Goal: Task Accomplishment & Management: Manage account settings

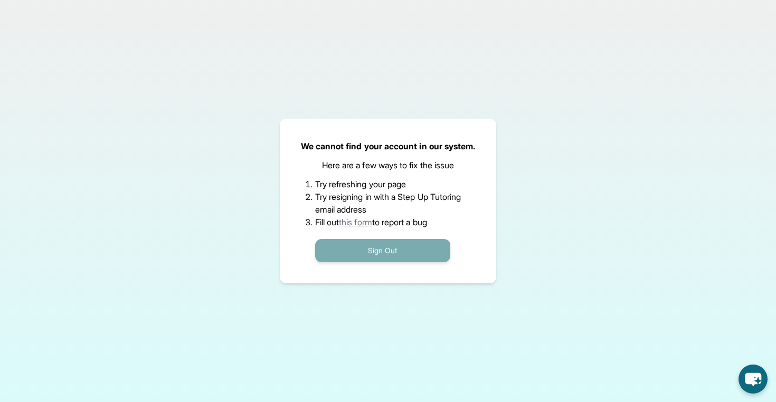
click at [376, 244] on button "Sign Out" at bounding box center [382, 250] width 135 height 23
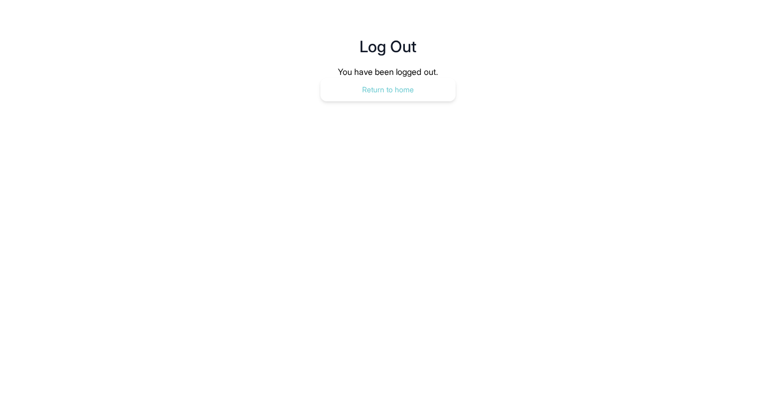
click at [407, 99] on button "Return to home" at bounding box center [387, 89] width 135 height 23
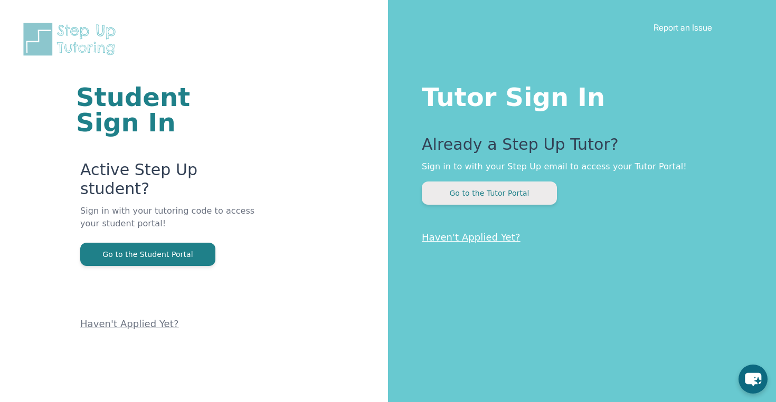
click at [530, 193] on button "Go to the Tutor Portal" at bounding box center [489, 192] width 135 height 23
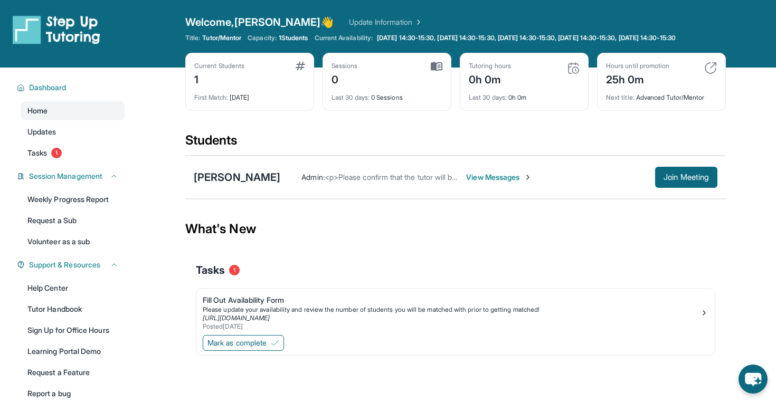
click at [505, 183] on span "View Messages" at bounding box center [499, 177] width 66 height 11
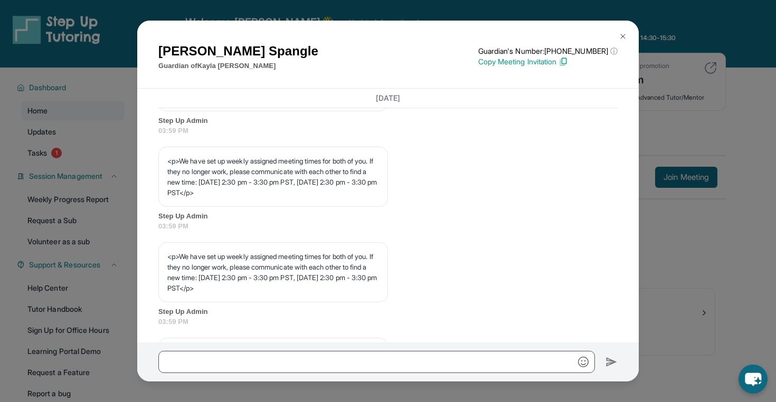
scroll to position [554, 0]
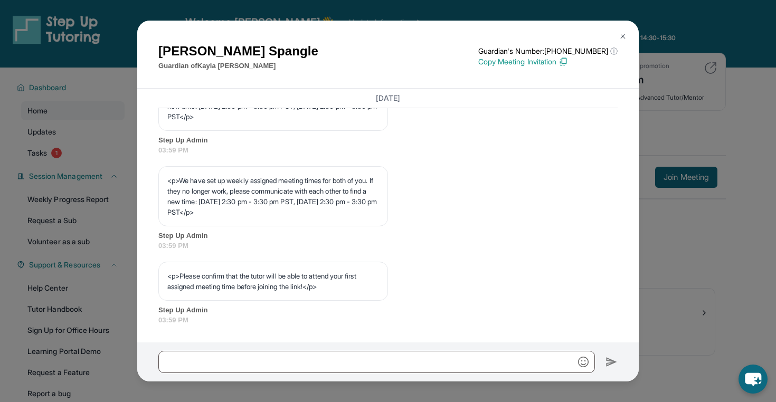
click at [622, 34] on img at bounding box center [622, 36] width 8 height 8
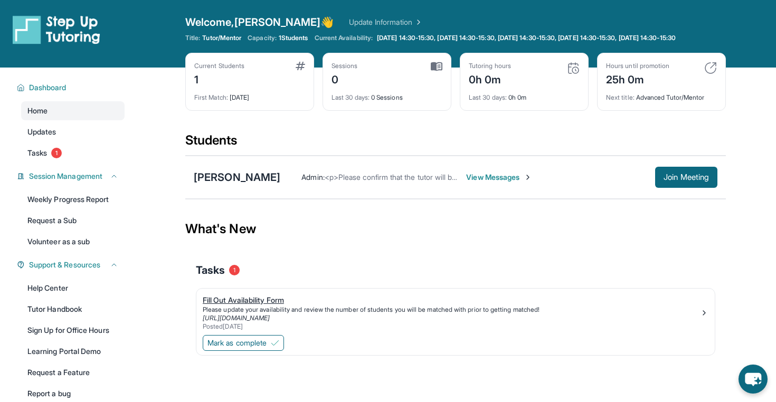
click at [252, 305] on div "Fill Out Availability Form" at bounding box center [451, 300] width 497 height 11
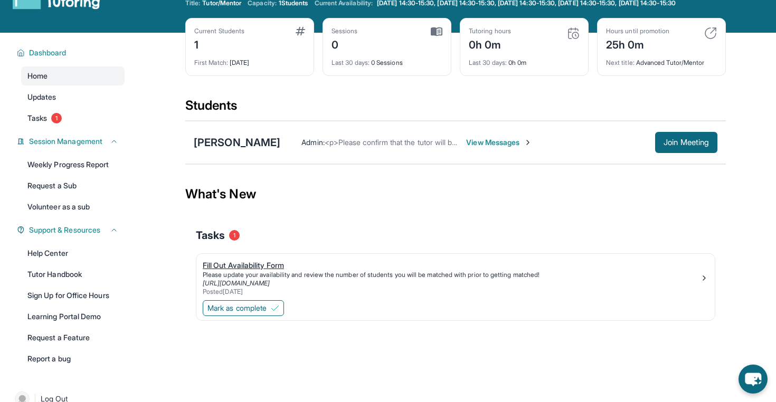
scroll to position [34, 0]
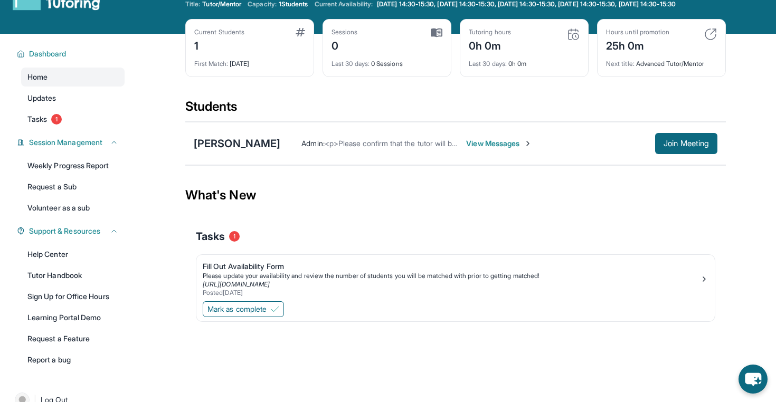
click at [349, 244] on div "Tasks 1" at bounding box center [455, 236] width 519 height 15
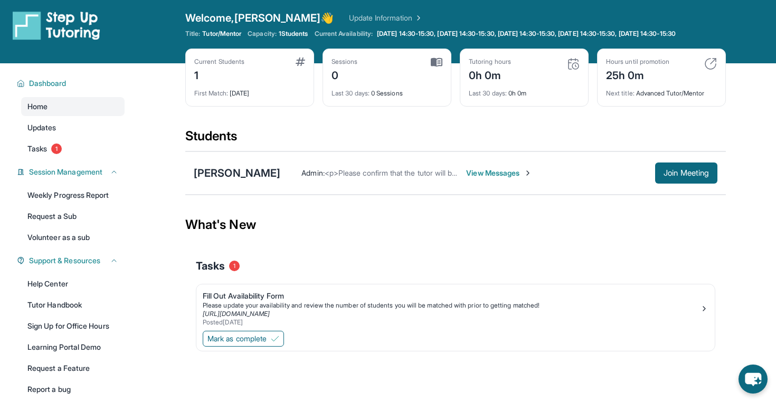
scroll to position [4, 0]
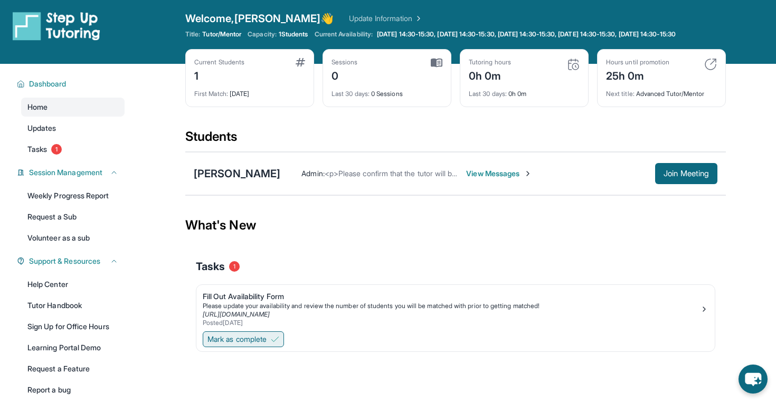
click at [266, 345] on span "Mark as complete" at bounding box center [236, 339] width 59 height 11
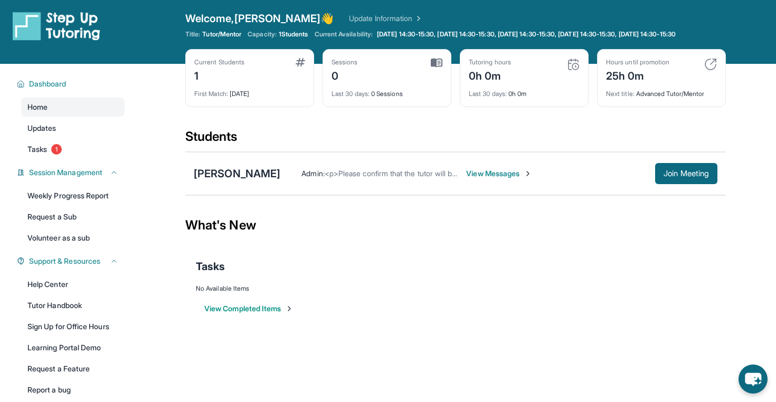
click at [258, 314] on button "View Completed Items" at bounding box center [248, 308] width 89 height 11
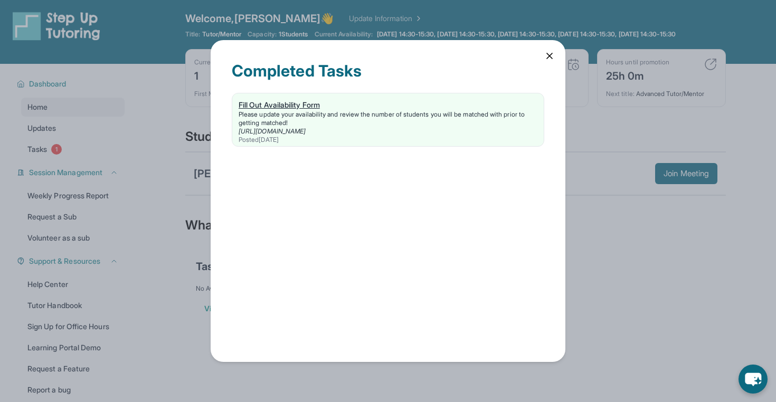
click at [288, 94] on link "Fill Out Availability Form Please update your availability and review the numbe…" at bounding box center [387, 119] width 311 height 53
click at [560, 51] on div "Completed Tasks Fill Out Availability Form Please update your availability and …" at bounding box center [388, 201] width 355 height 322
click at [549, 53] on icon at bounding box center [549, 56] width 11 height 11
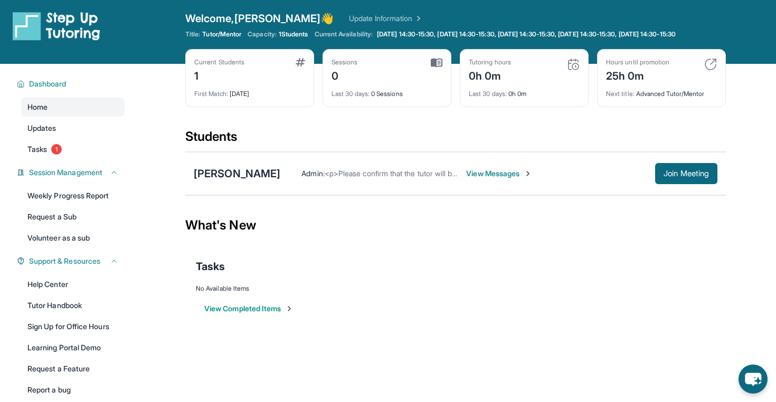
click at [240, 314] on button "View Completed Items" at bounding box center [248, 308] width 89 height 11
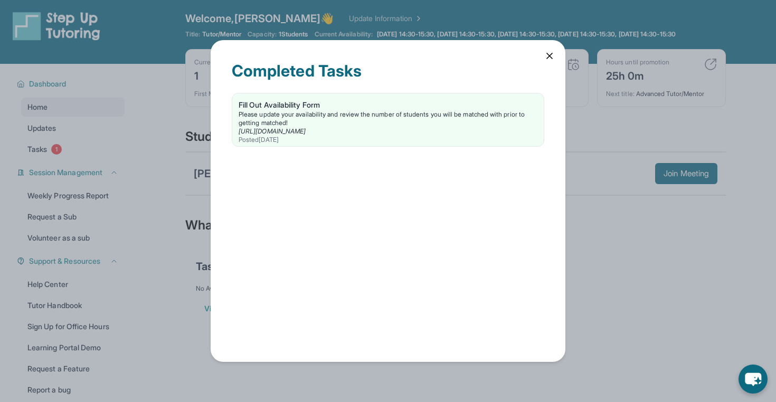
click at [548, 53] on icon at bounding box center [549, 56] width 11 height 11
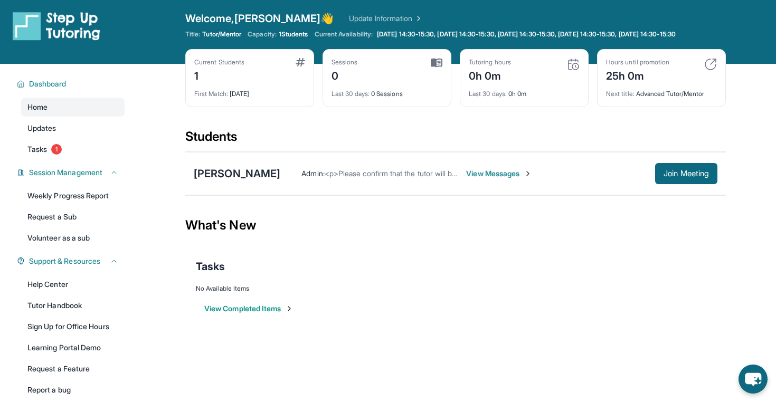
scroll to position [0, 0]
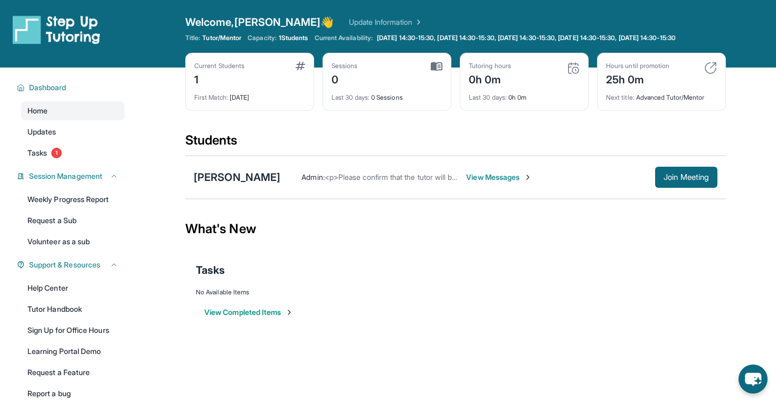
click at [499, 180] on span "View Messages" at bounding box center [499, 177] width 66 height 11
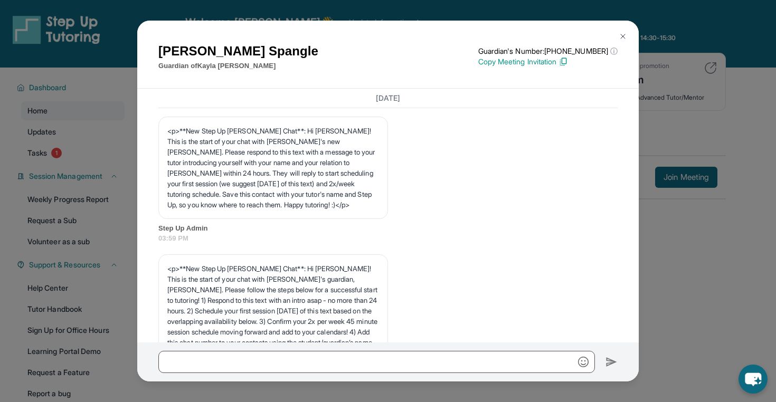
click at [148, 117] on div "Yesterday <p>**New Step Up Tutoring Match Chat**: Hi Jen! This is the start of …" at bounding box center [387, 216] width 501 height 254
click at [116, 108] on div "Jen Spangle Guardian of Kayla Duong Guardian's Number: +18779599489 ⓘ This isn'…" at bounding box center [388, 201] width 776 height 402
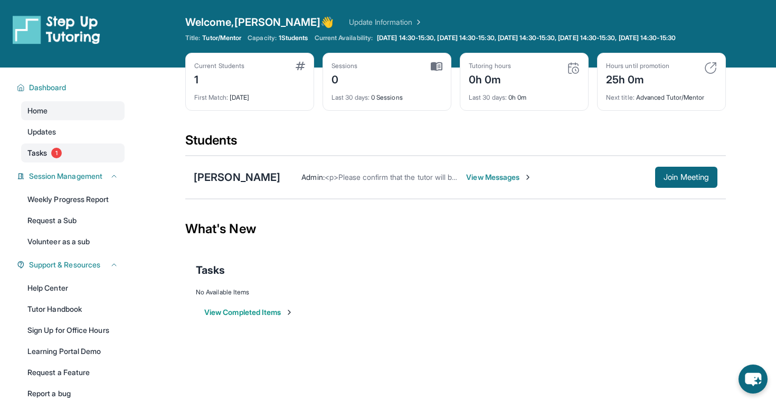
click at [50, 157] on link "Tasks 1" at bounding box center [72, 152] width 103 height 19
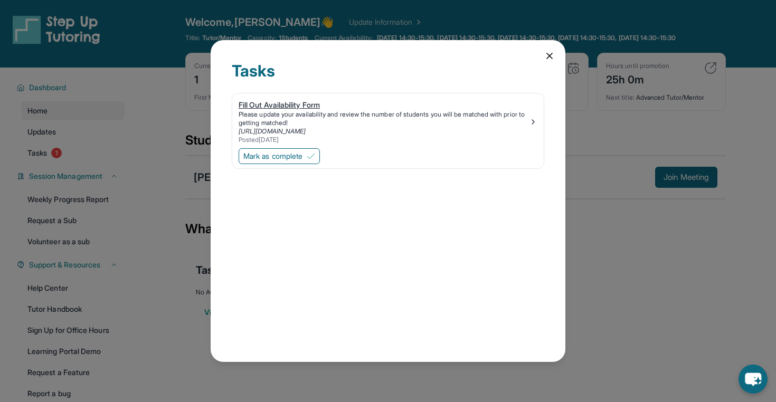
click at [273, 114] on div "Please update your availability and review the number of students you will be m…" at bounding box center [383, 118] width 290 height 17
click at [530, 119] on img at bounding box center [533, 122] width 8 height 8
